Goal: Communication & Community: Share content

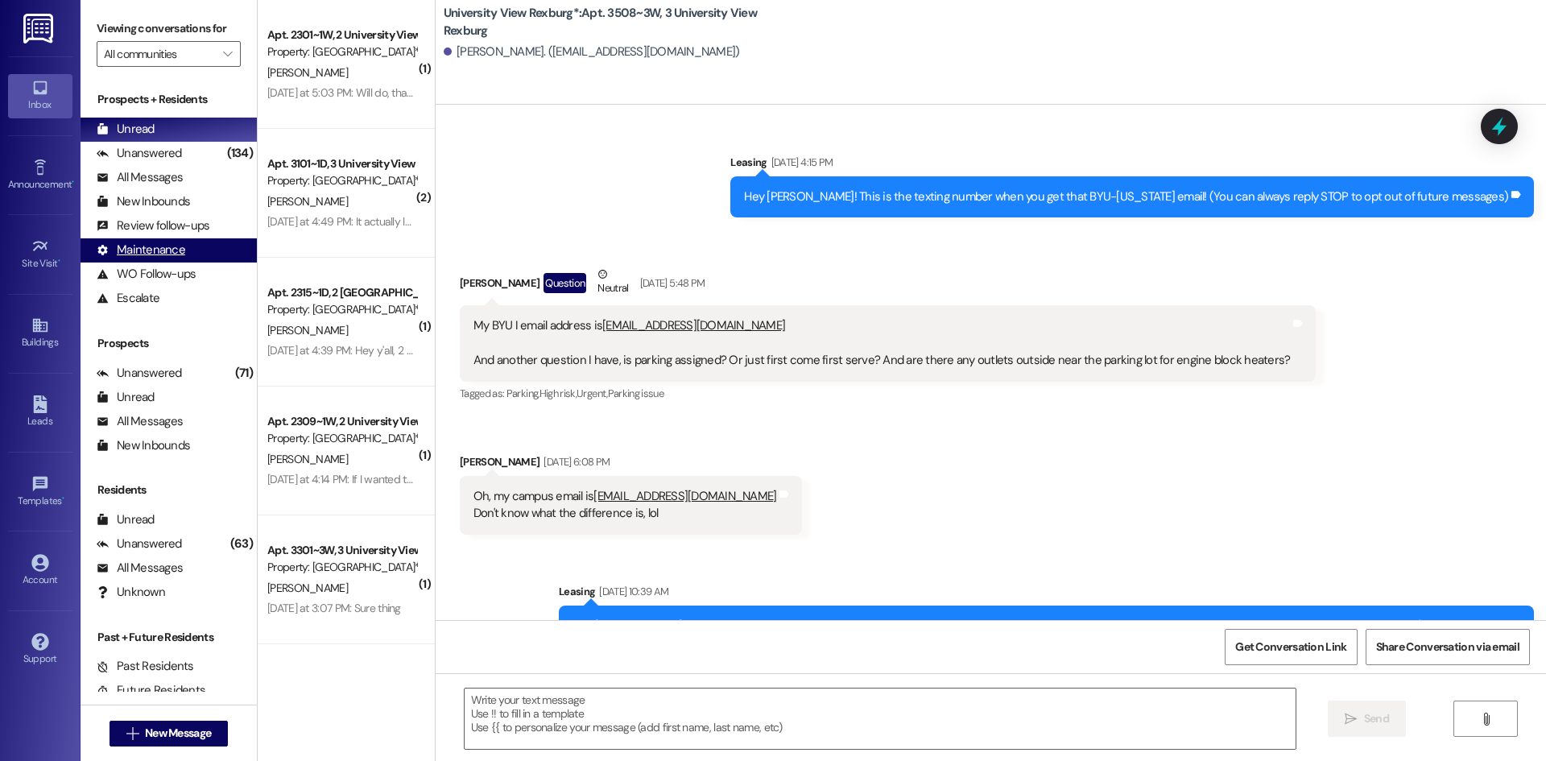
scroll to position [3033, 0]
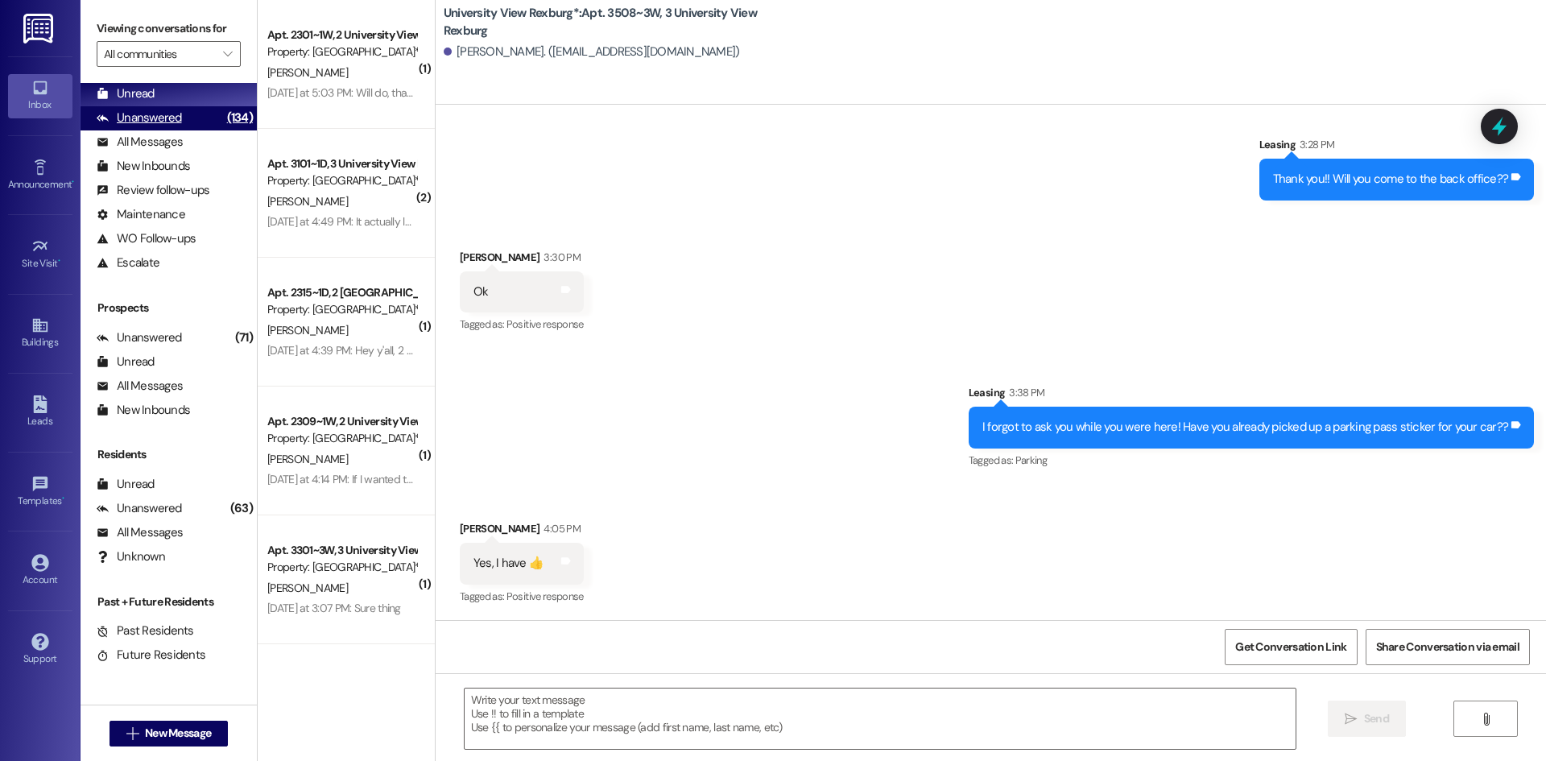
click at [195, 126] on div "Unanswered (134)" at bounding box center [169, 118] width 176 height 24
click at [188, 90] on div "Unread (0)" at bounding box center [169, 94] width 176 height 24
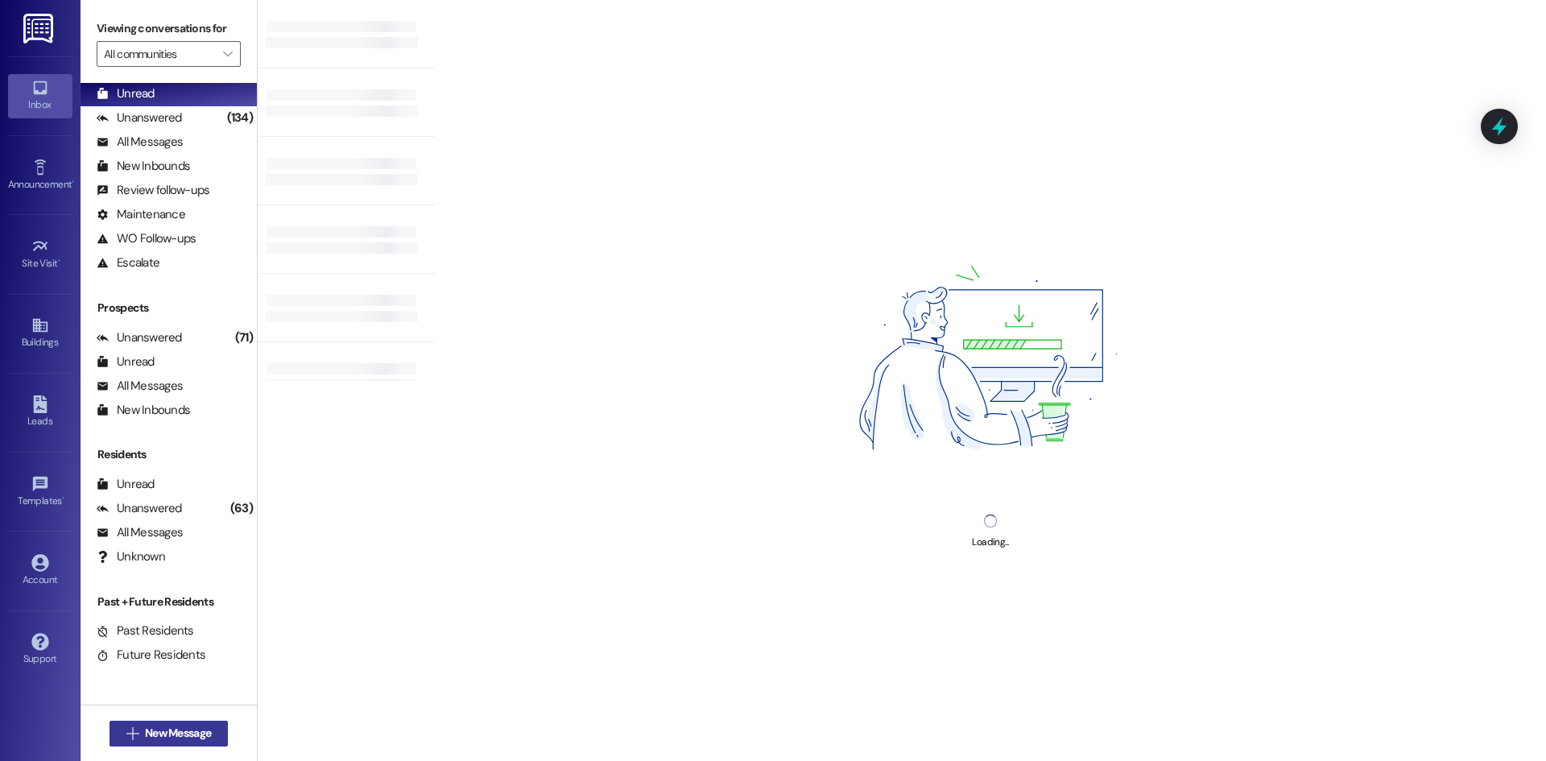
click at [204, 733] on span "New Message" at bounding box center [178, 733] width 66 height 17
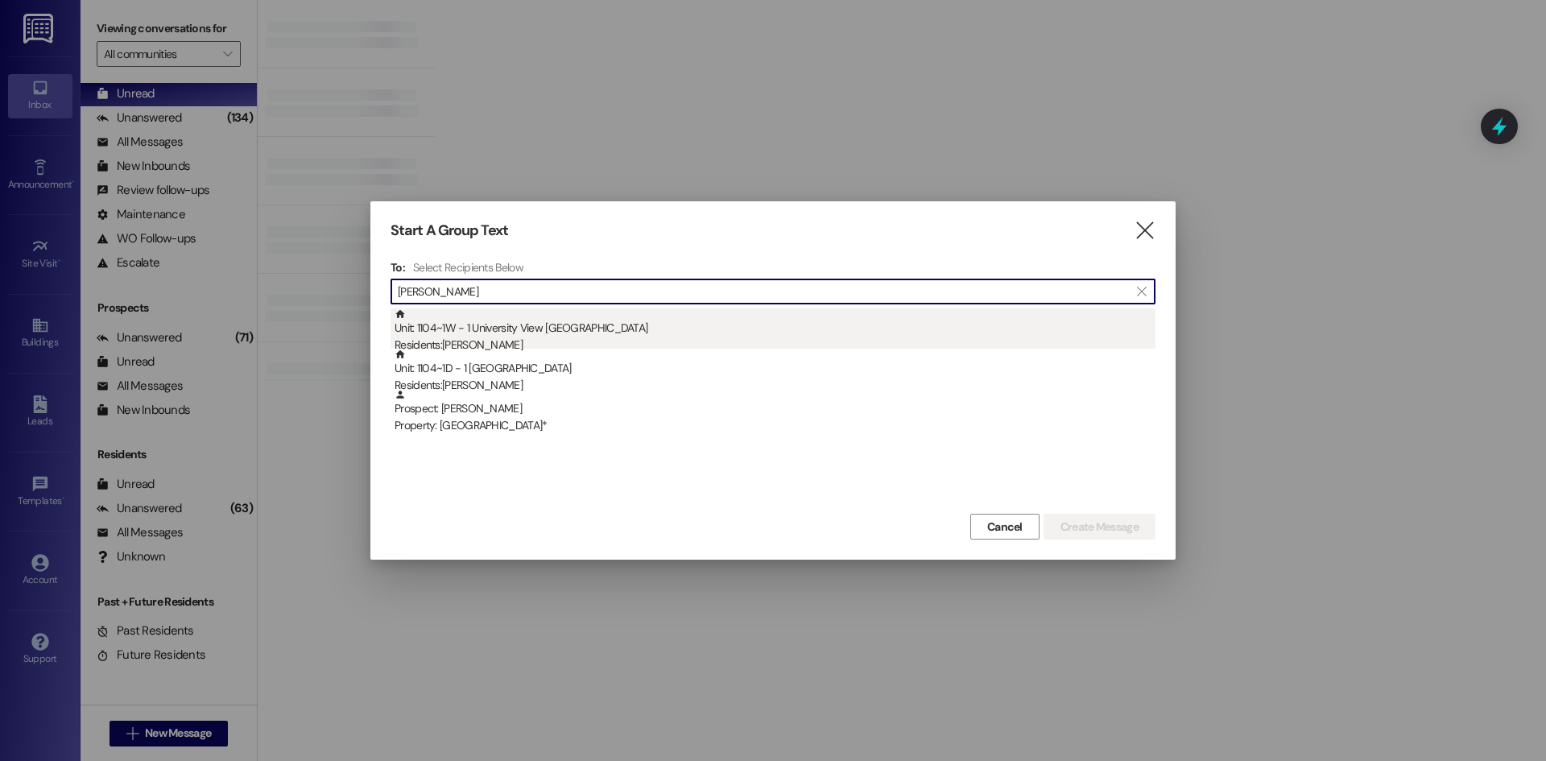
type input "merkley"
click at [529, 336] on div "Unit: 1104~1W - 1 University View Rexburg Residents: Avery Merkley" at bounding box center [774, 331] width 761 height 46
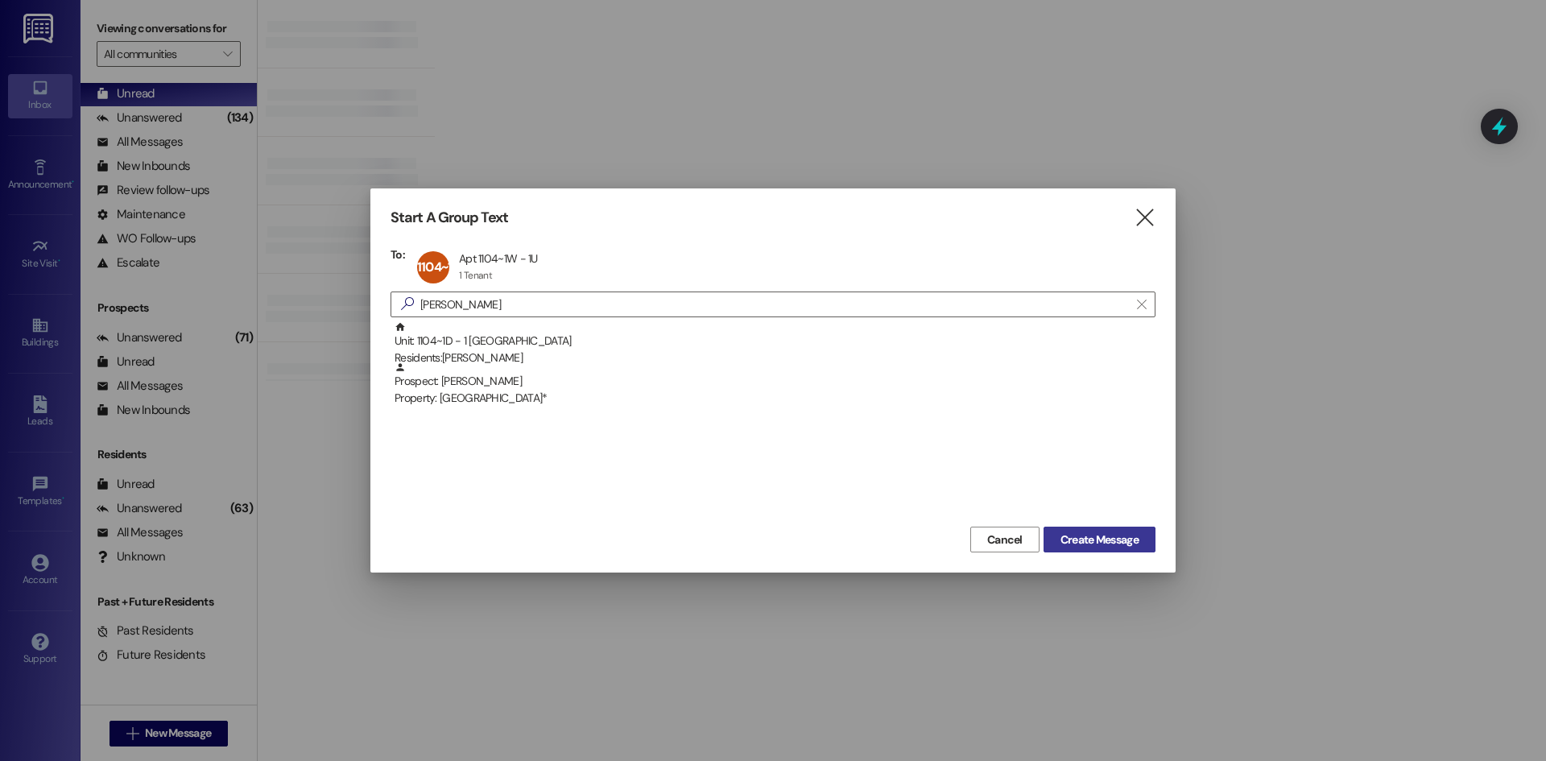
click at [1101, 543] on span "Create Message" at bounding box center [1099, 539] width 78 height 17
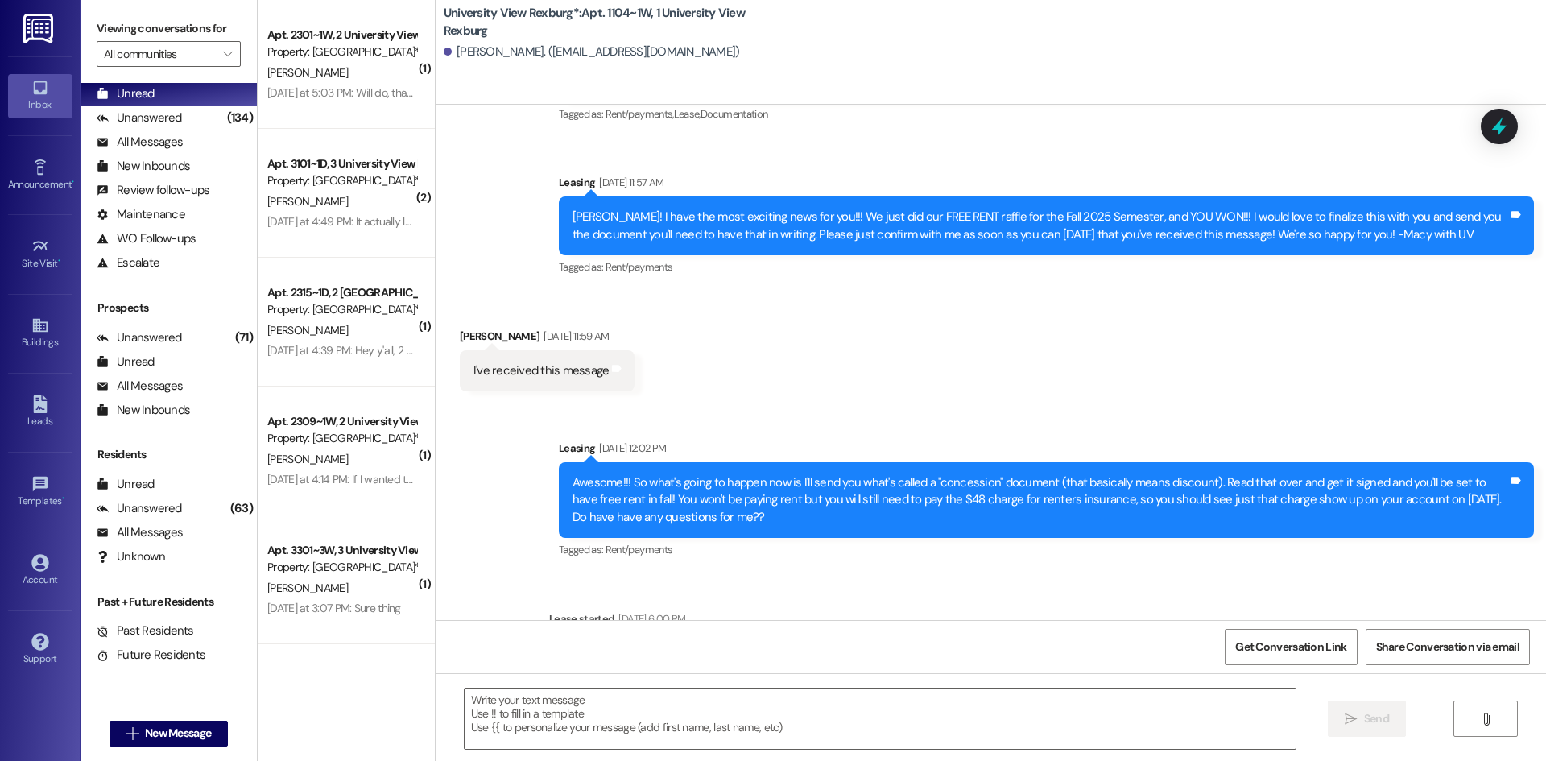
scroll to position [387, 0]
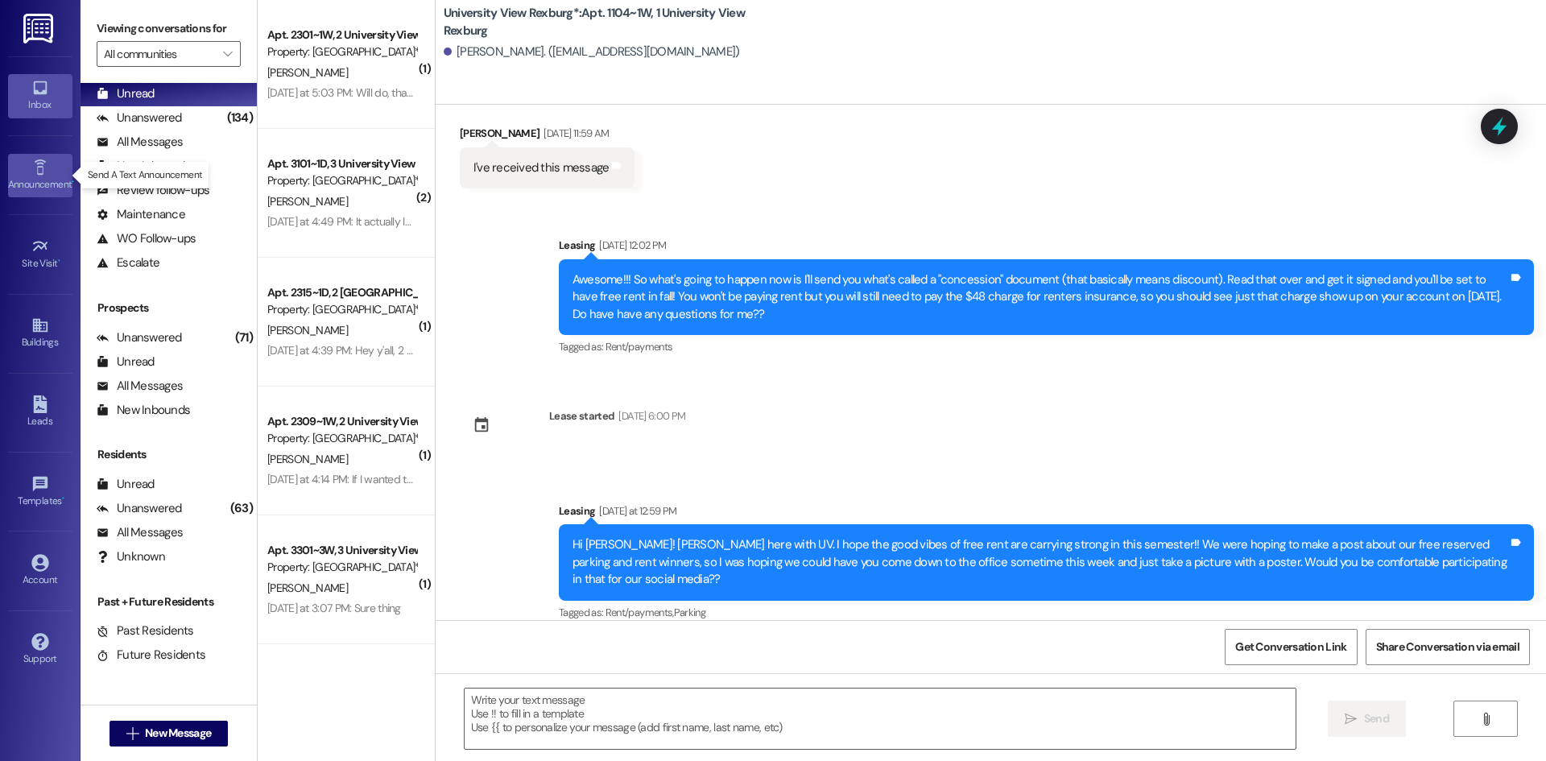
click at [27, 164] on link "Announcement •" at bounding box center [40, 175] width 64 height 43
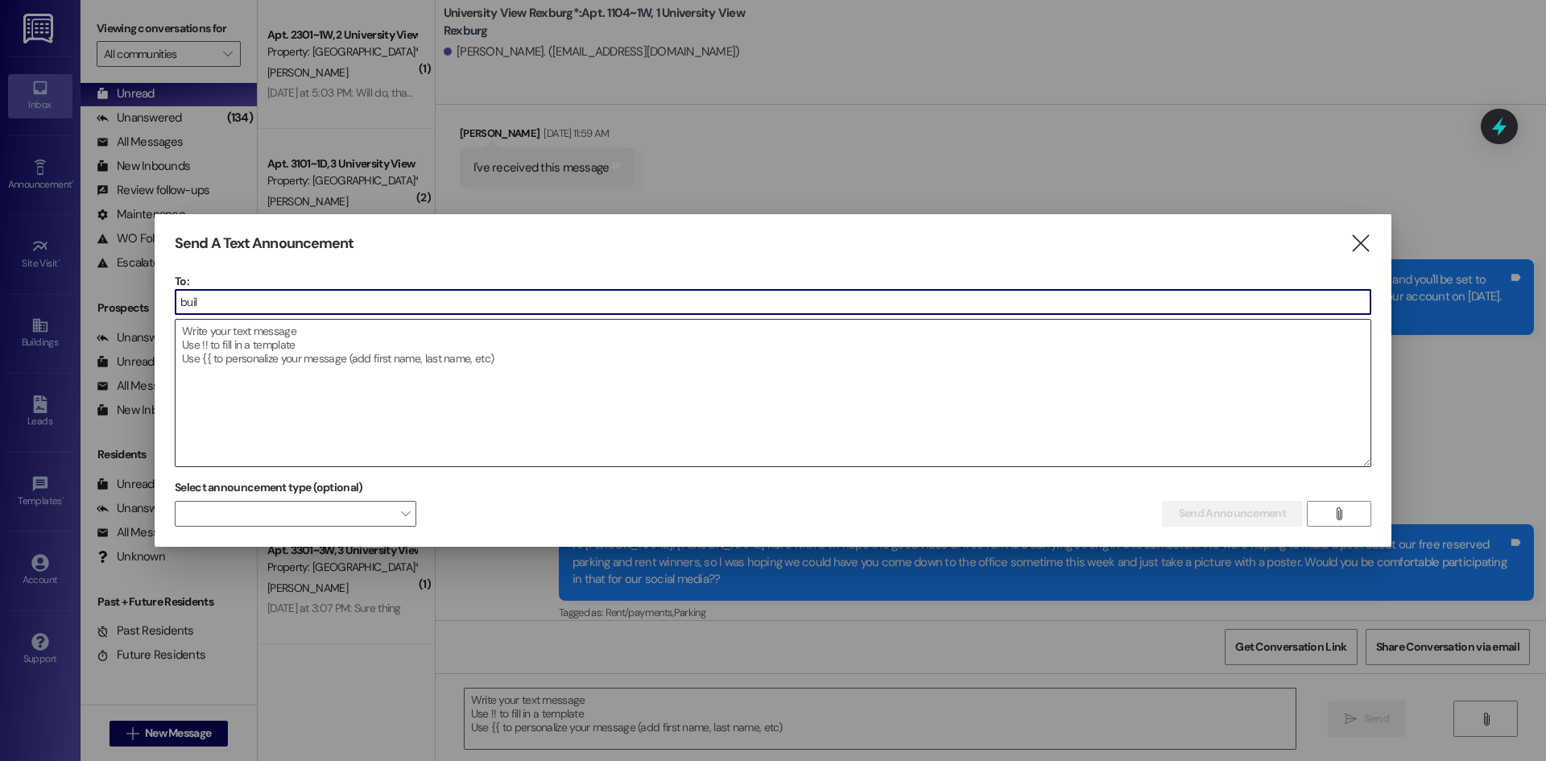
type input "build"
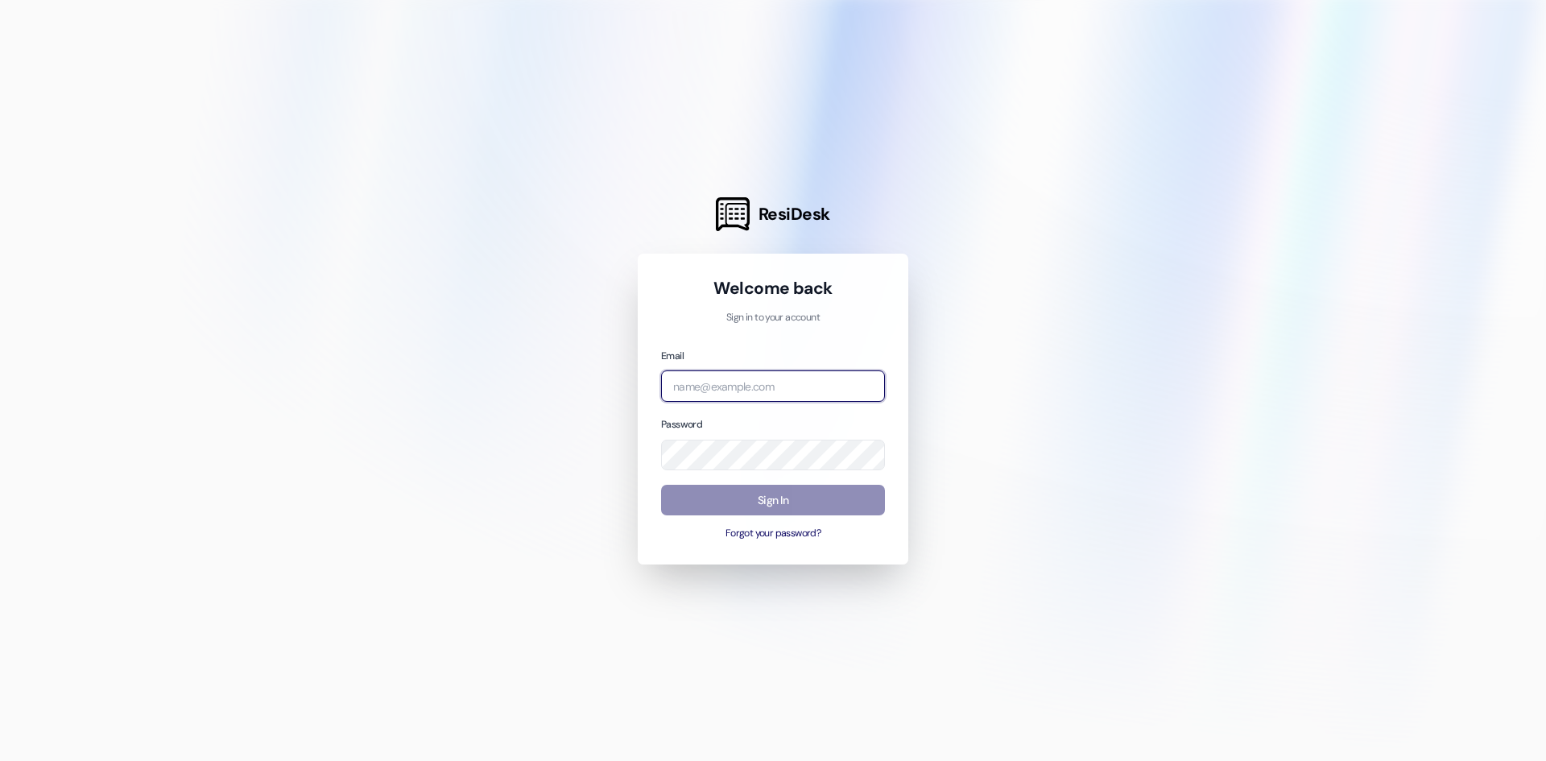
type input "[EMAIL_ADDRESS][DOMAIN_NAME]"
click at [857, 494] on button "Sign In" at bounding box center [773, 500] width 224 height 31
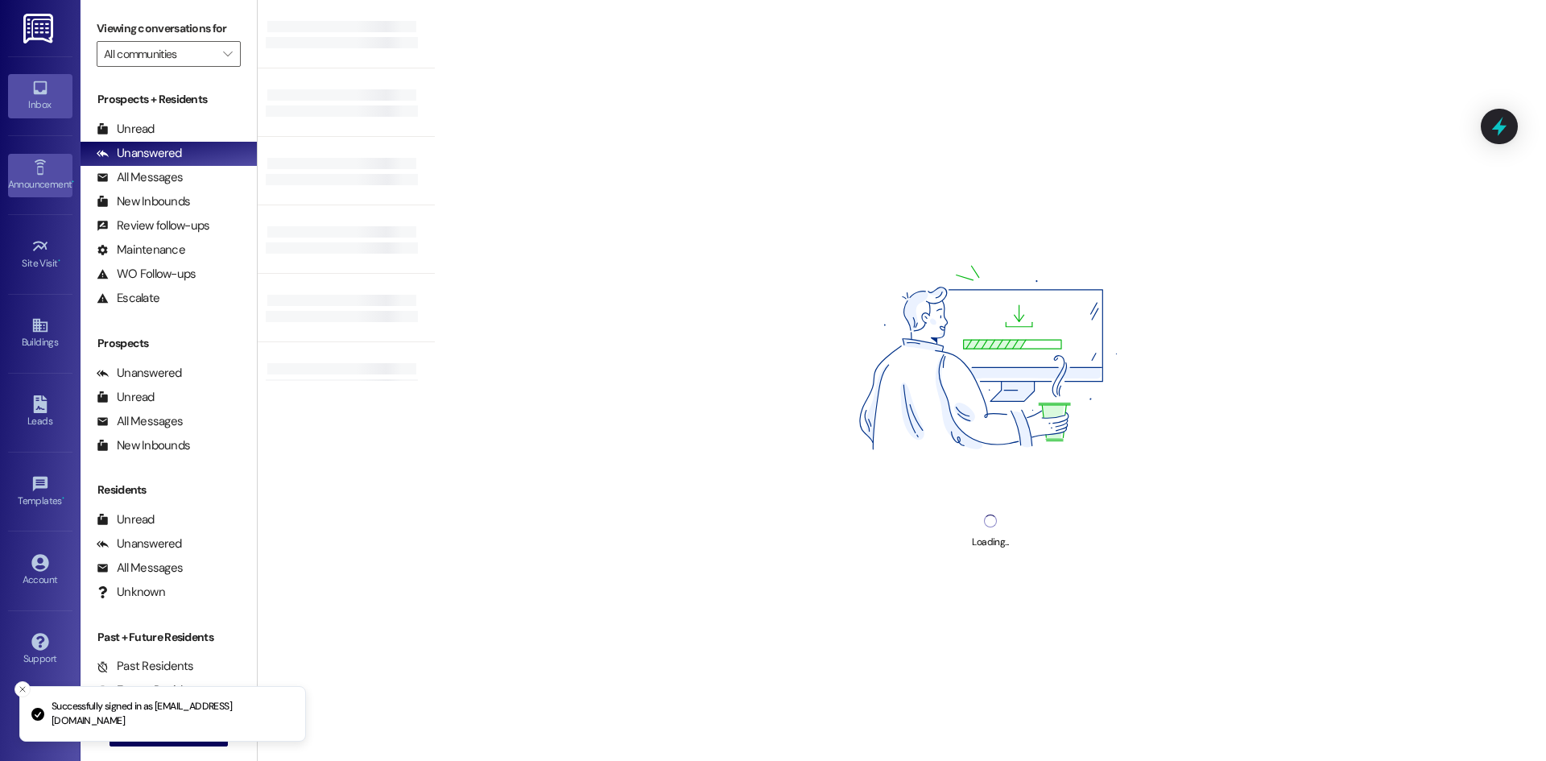
click at [51, 176] on div "Announcement •" at bounding box center [40, 184] width 81 height 16
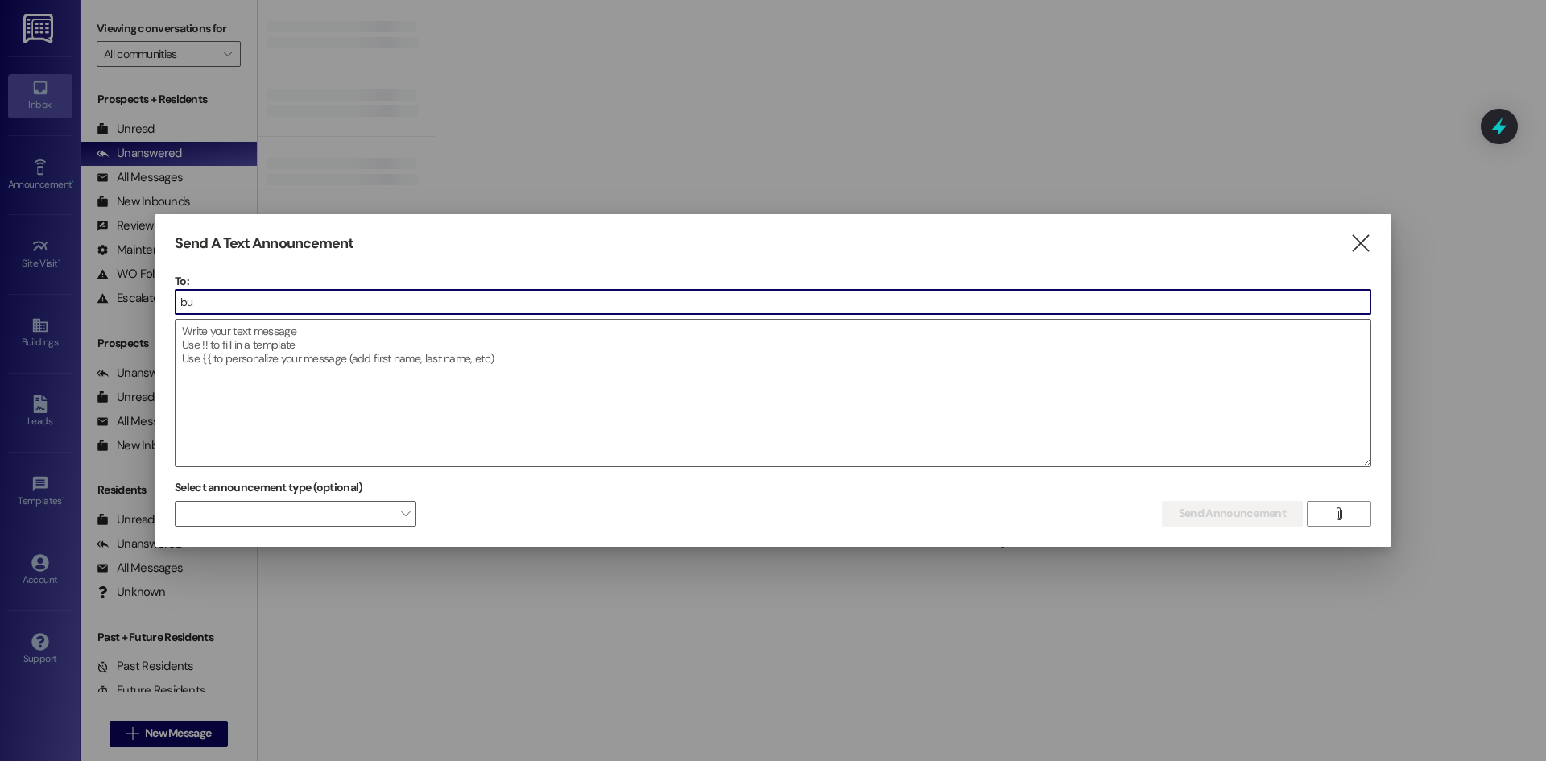
type input "[PERSON_NAME]"
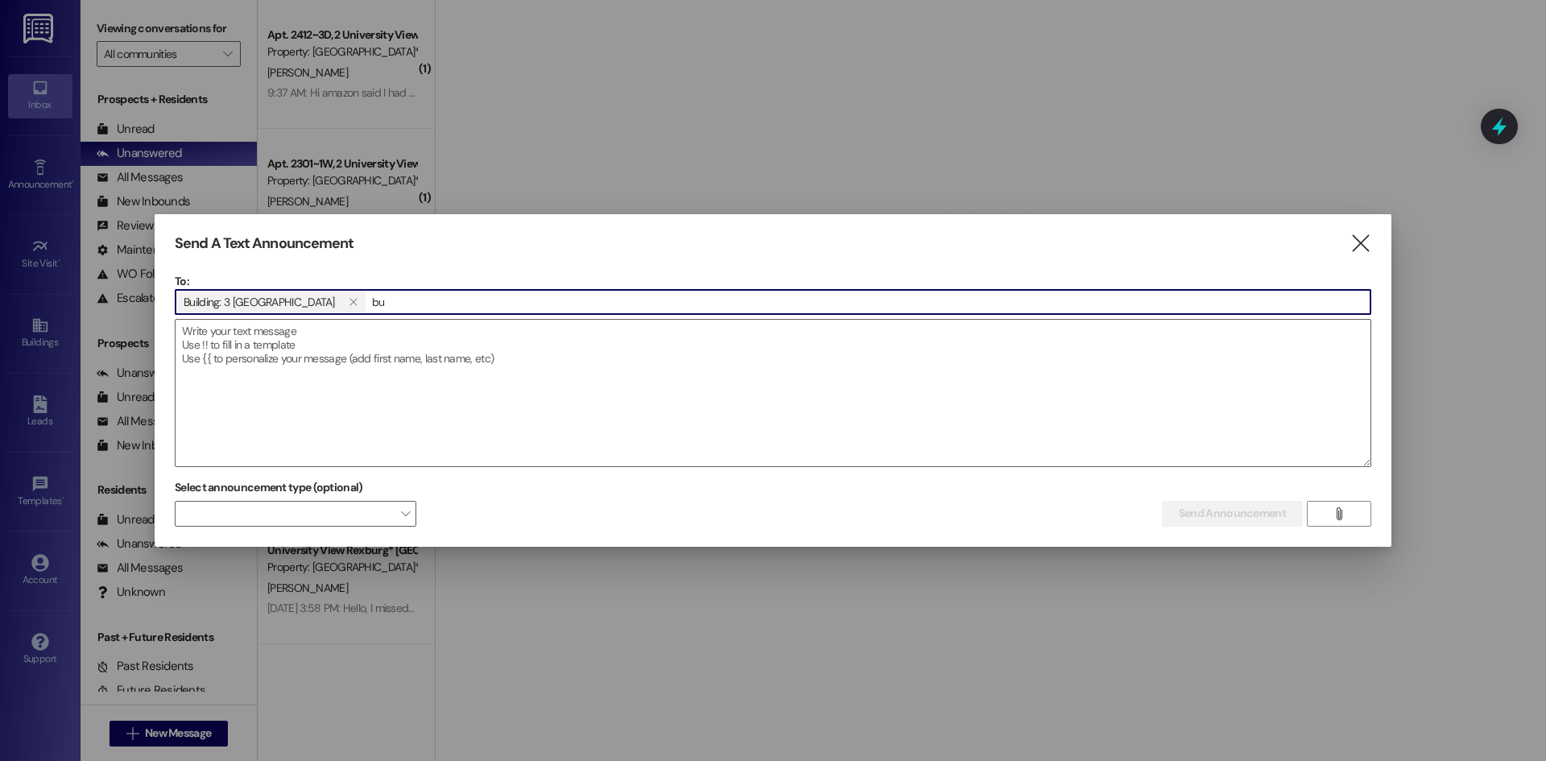
type input "[PERSON_NAME]"
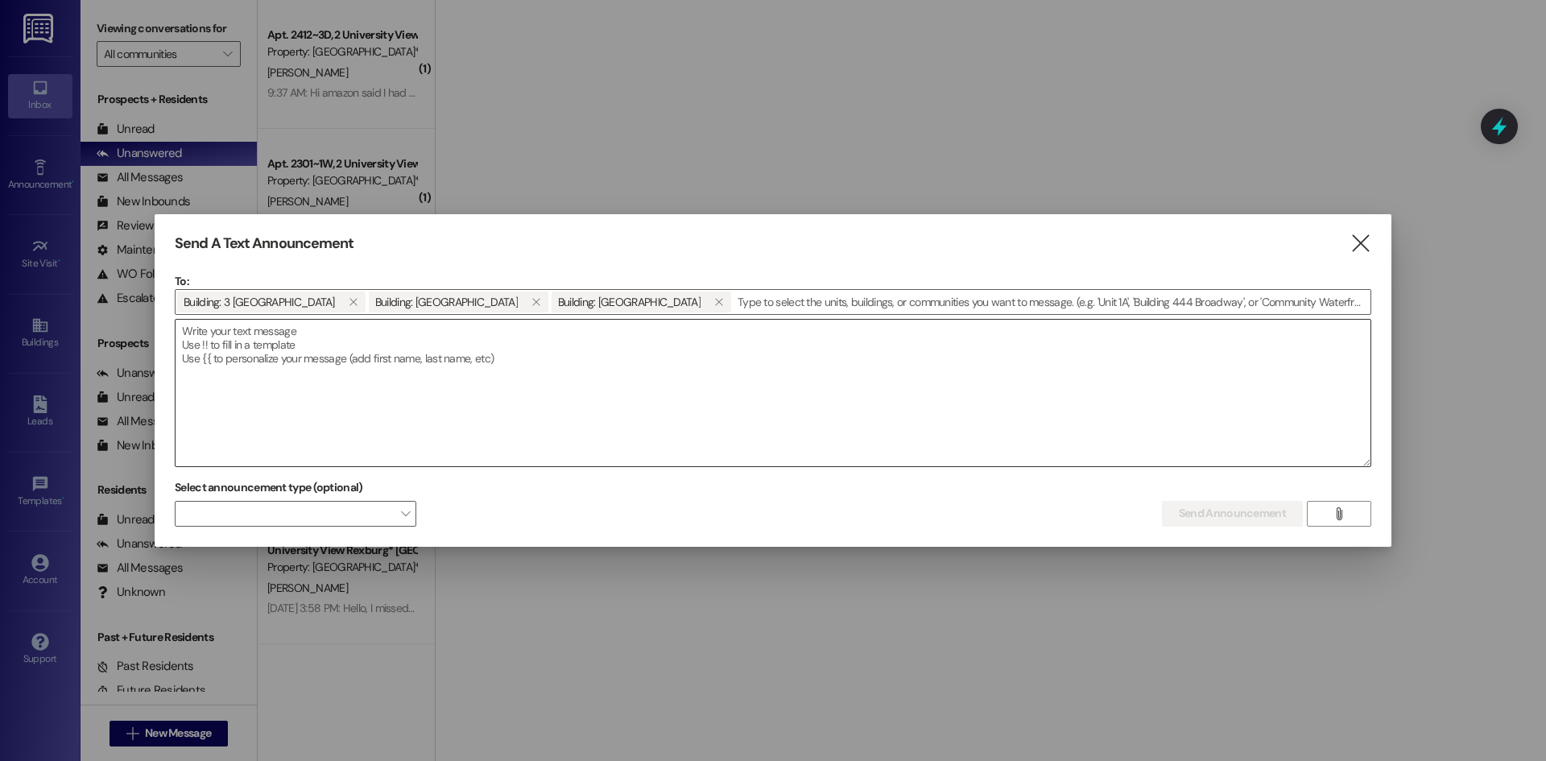
click at [325, 345] on textarea at bounding box center [773, 393] width 1195 height 147
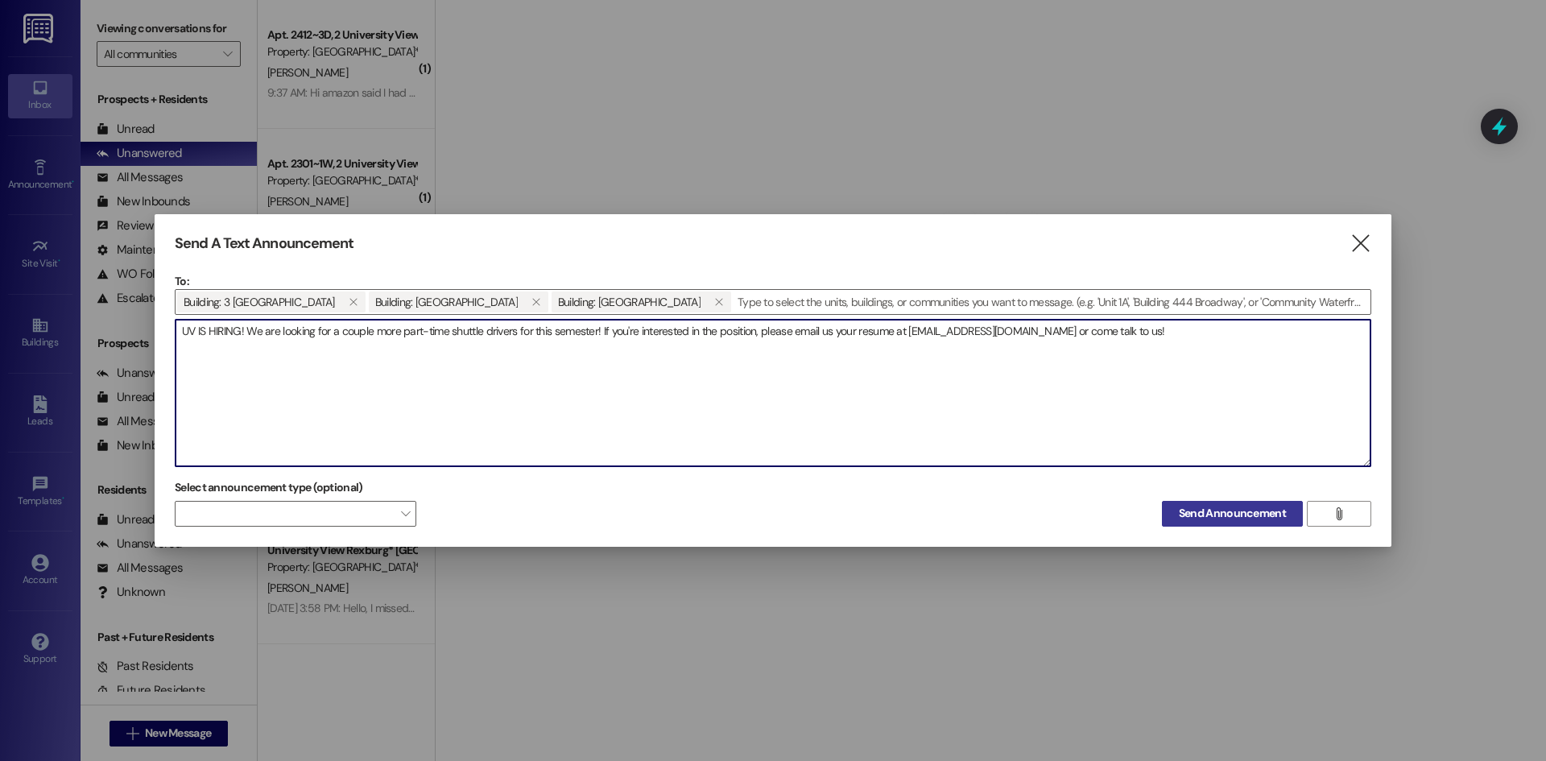
type textarea "UV IS HIRING! We are looking for a couple more part-time shuttle drivers for th…"
click at [1224, 509] on span "Send Announcement" at bounding box center [1232, 513] width 107 height 17
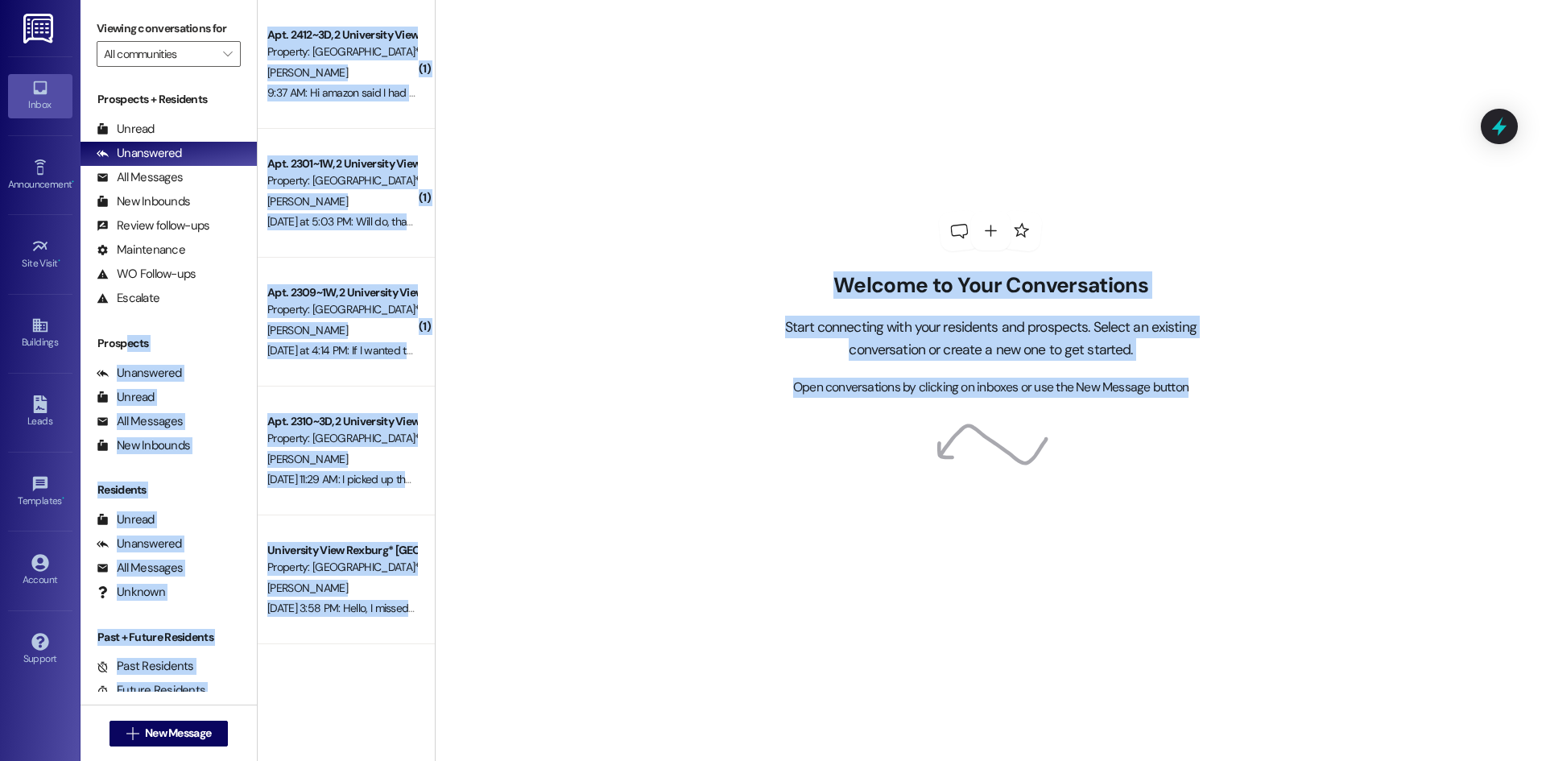
drag, startPoint x: 1266, startPoint y: 358, endPoint x: 126, endPoint y: 320, distance: 1140.6
click at [813, 118] on div "Welcome to Your Conversations Start connecting with your residents and prospect…" at bounding box center [990, 304] width 483 height 609
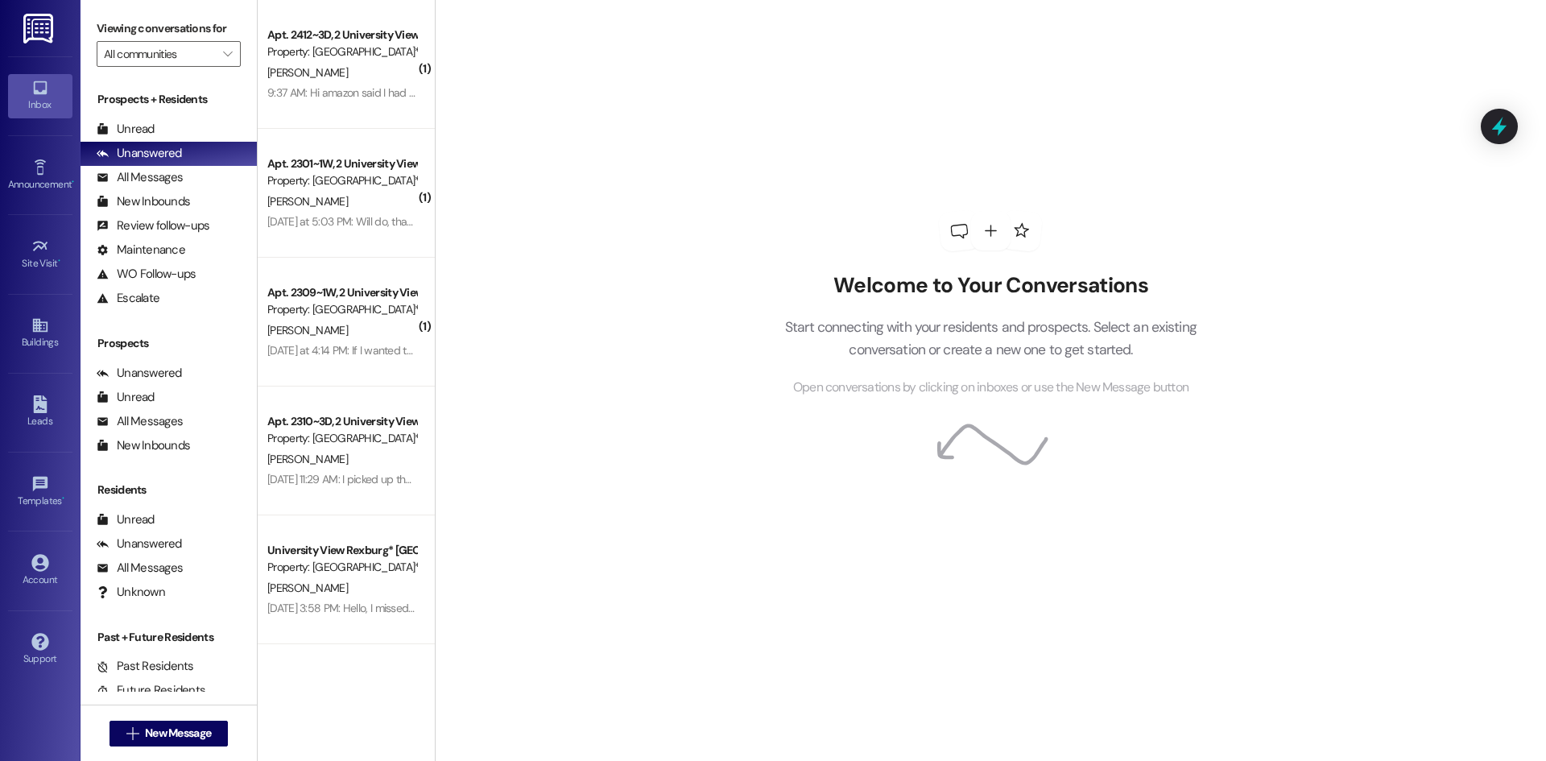
click at [178, 85] on div "Prospects + Residents Unread (0) Unread: Any message you haven't read yet will …" at bounding box center [169, 387] width 176 height 609
click at [182, 191] on div "New Inbounds (0)" at bounding box center [169, 202] width 176 height 24
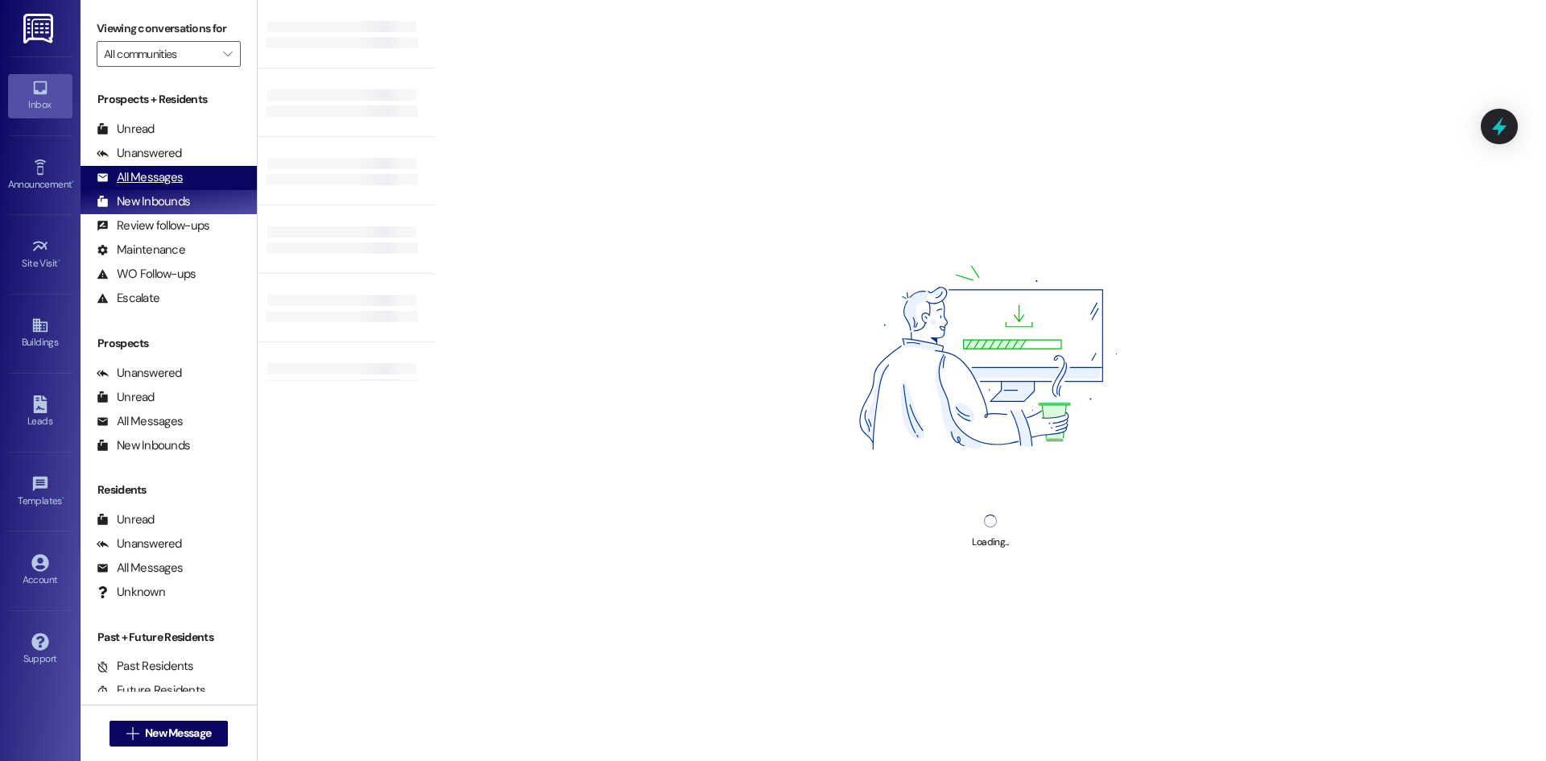
click at [180, 180] on div "All Messages" at bounding box center [140, 177] width 86 height 17
click at [155, 169] on div "All Messages" at bounding box center [140, 177] width 86 height 17
